Goal: Task Accomplishment & Management: Use online tool/utility

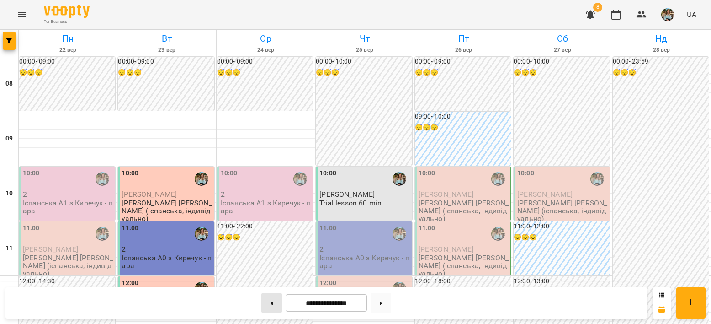
click at [269, 299] on button at bounding box center [272, 303] width 21 height 20
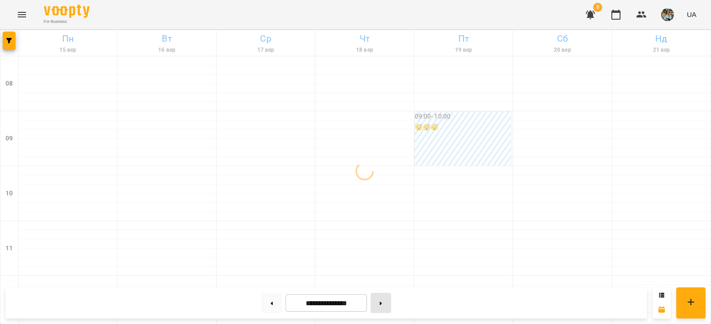
click at [382, 302] on icon at bounding box center [381, 303] width 2 height 4
type input "**********"
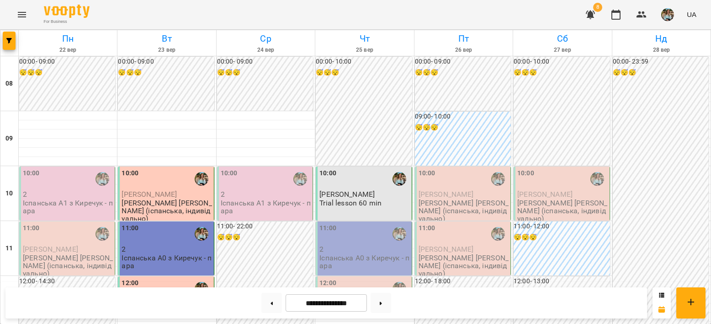
click at [60, 184] on div "10:00" at bounding box center [68, 178] width 90 height 21
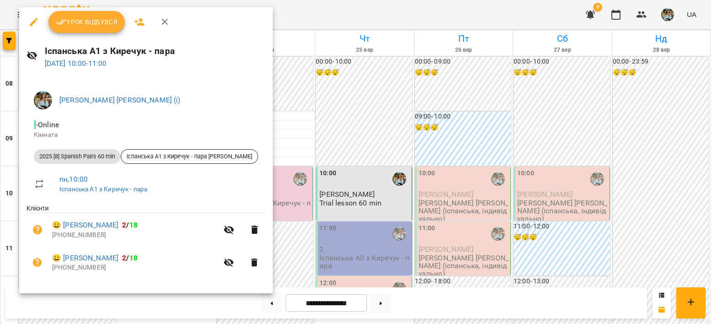
click at [77, 23] on span "Урок відбувся" at bounding box center [87, 21] width 62 height 11
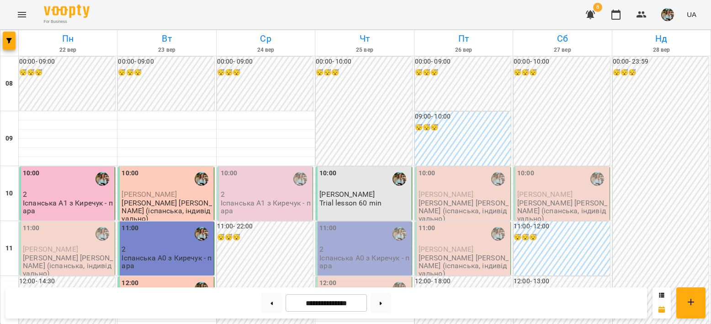
click at [69, 237] on div "11:00" at bounding box center [68, 233] width 90 height 21
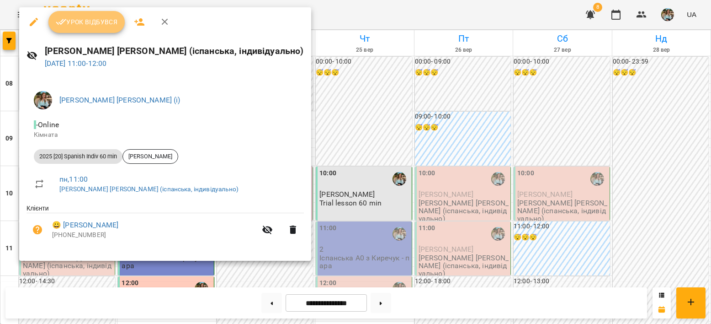
click at [90, 18] on span "Урок відбувся" at bounding box center [87, 21] width 62 height 11
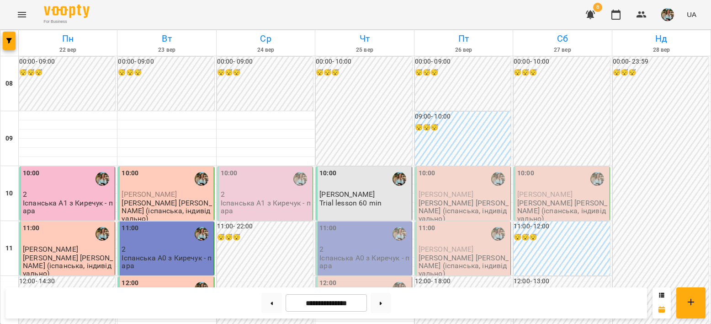
scroll to position [337, 0]
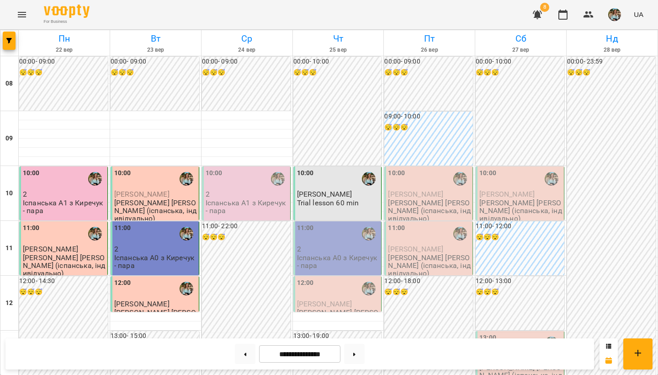
scroll to position [139, 0]
